Goal: Information Seeking & Learning: Learn about a topic

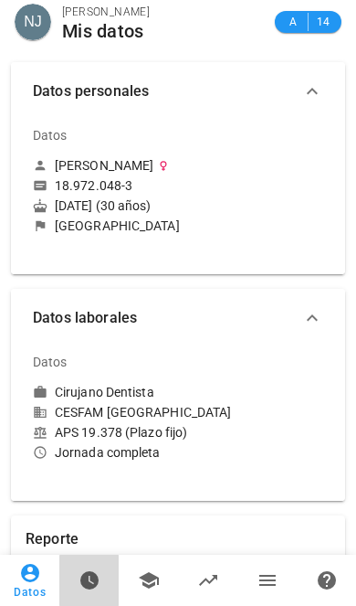
click at [98, 587] on icon at bounding box center [90, 580] width 22 height 22
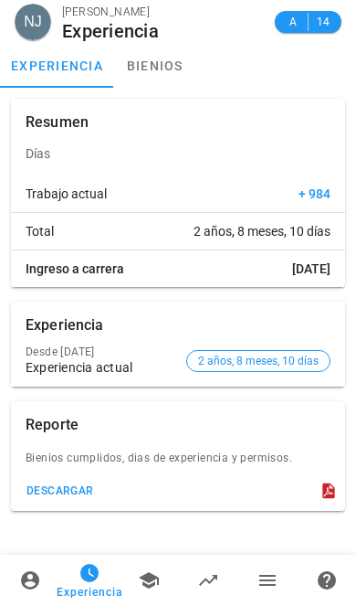
click at [159, 588] on icon at bounding box center [149, 580] width 22 height 22
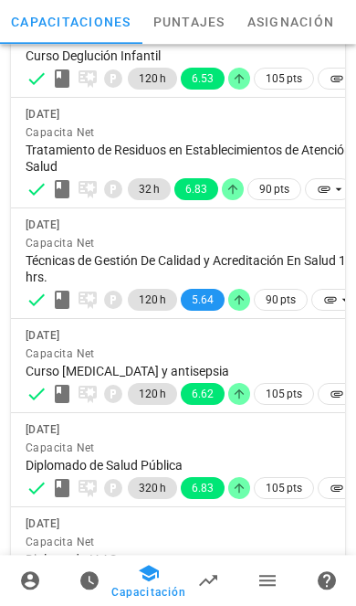
scroll to position [425, 0]
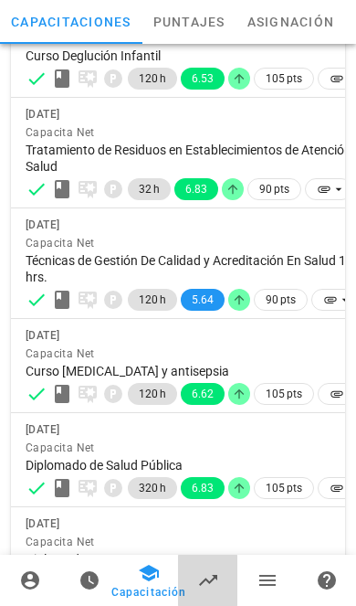
click at [212, 591] on icon at bounding box center [208, 580] width 22 height 22
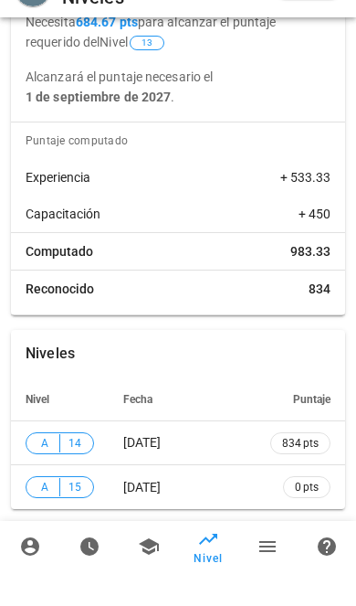
scroll to position [50, 0]
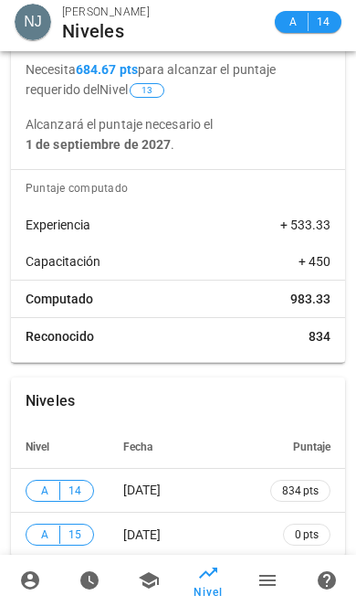
click at [267, 586] on icon at bounding box center [267, 580] width 16 height 11
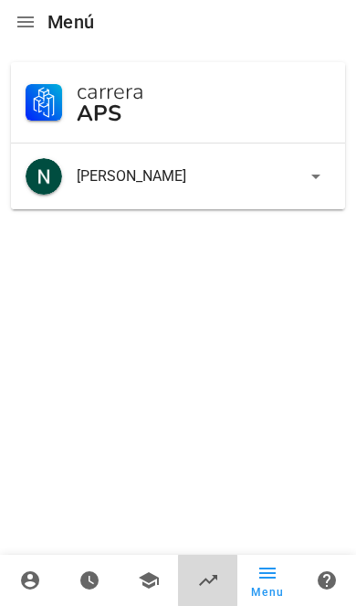
click at [203, 598] on span "Nivel" at bounding box center [207, 602] width 27 height 12
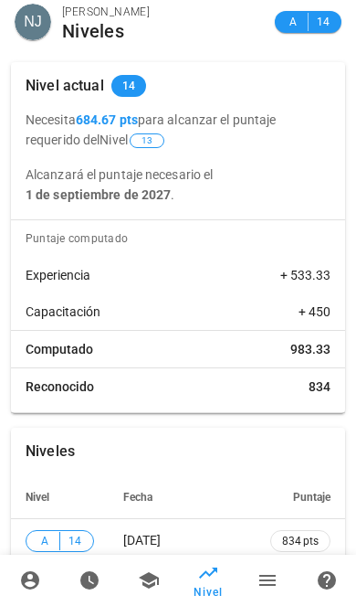
click at [154, 585] on icon at bounding box center [149, 580] width 20 height 16
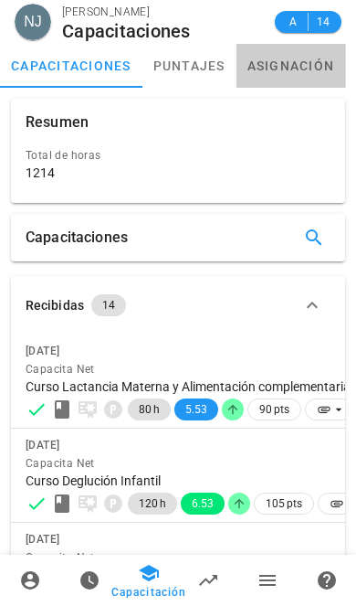
click at [317, 72] on link "asignación" at bounding box center [292, 66] width 110 height 44
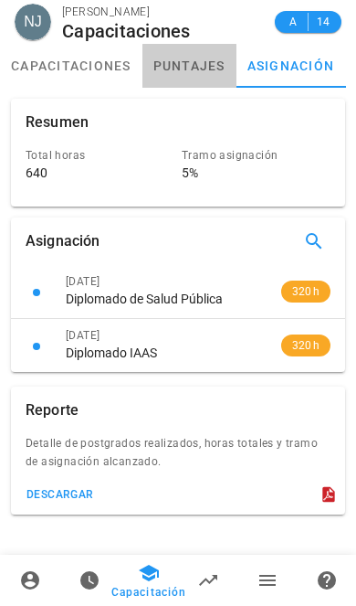
click at [197, 74] on link "puntajes" at bounding box center [190, 66] width 94 height 44
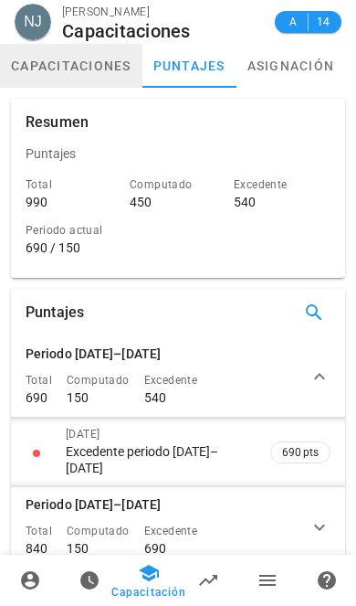
click at [72, 67] on link "capacitaciones" at bounding box center [71, 66] width 143 height 44
